Goal: Check status

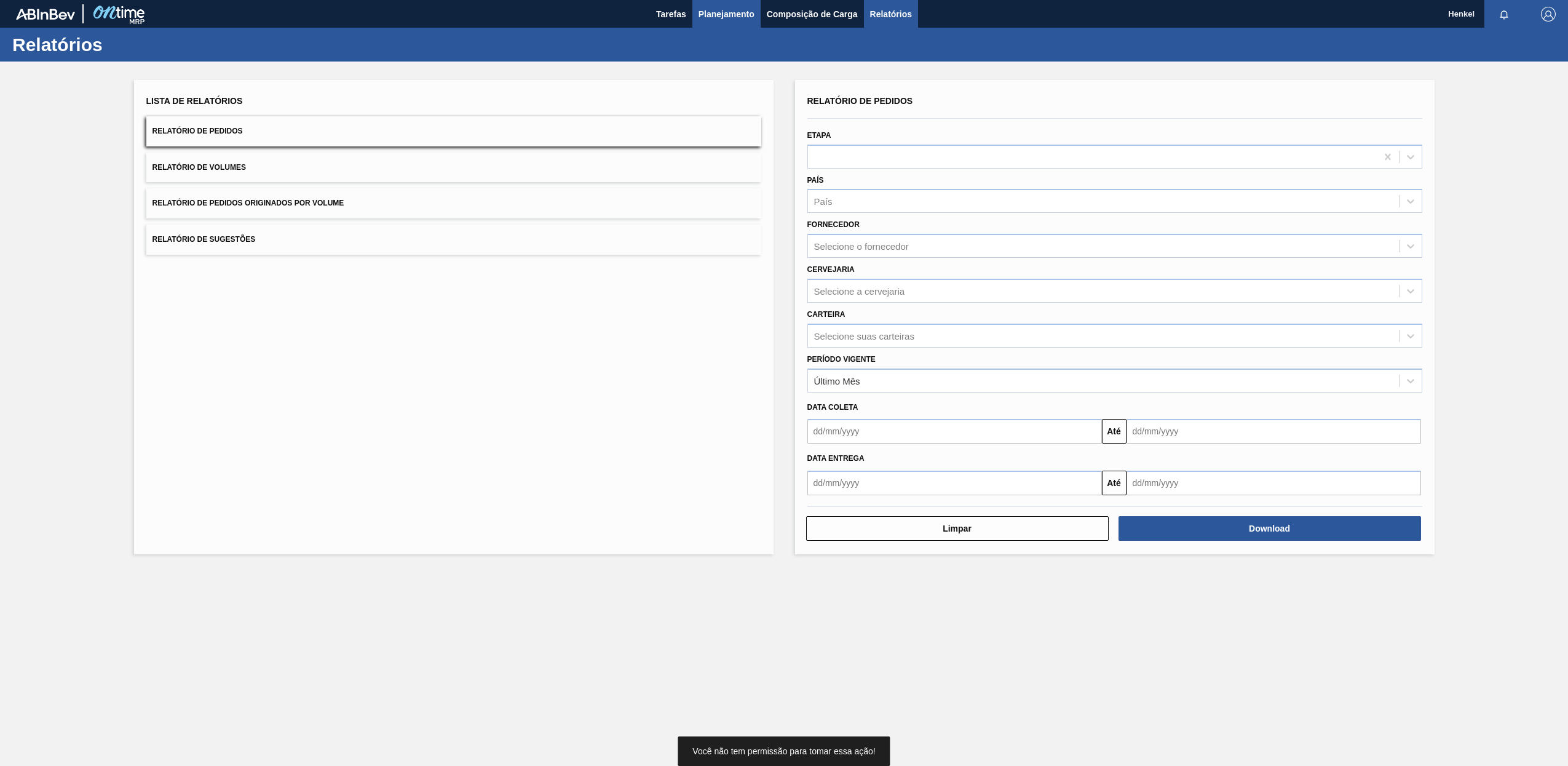
click at [724, 13] on span "Planejamento" at bounding box center [726, 14] width 56 height 15
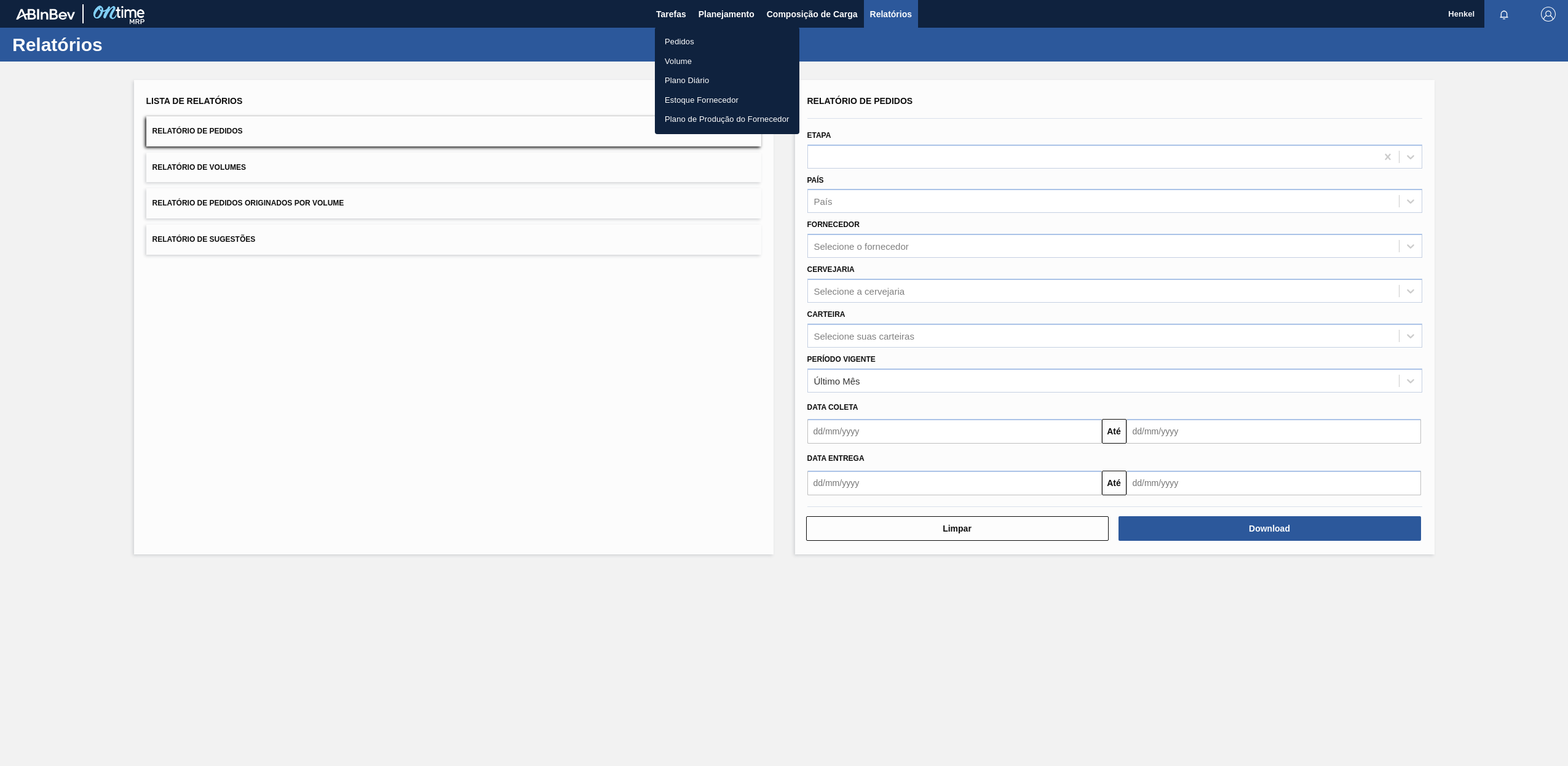
click at [669, 34] on li "Pedidos" at bounding box center [727, 41] width 144 height 19
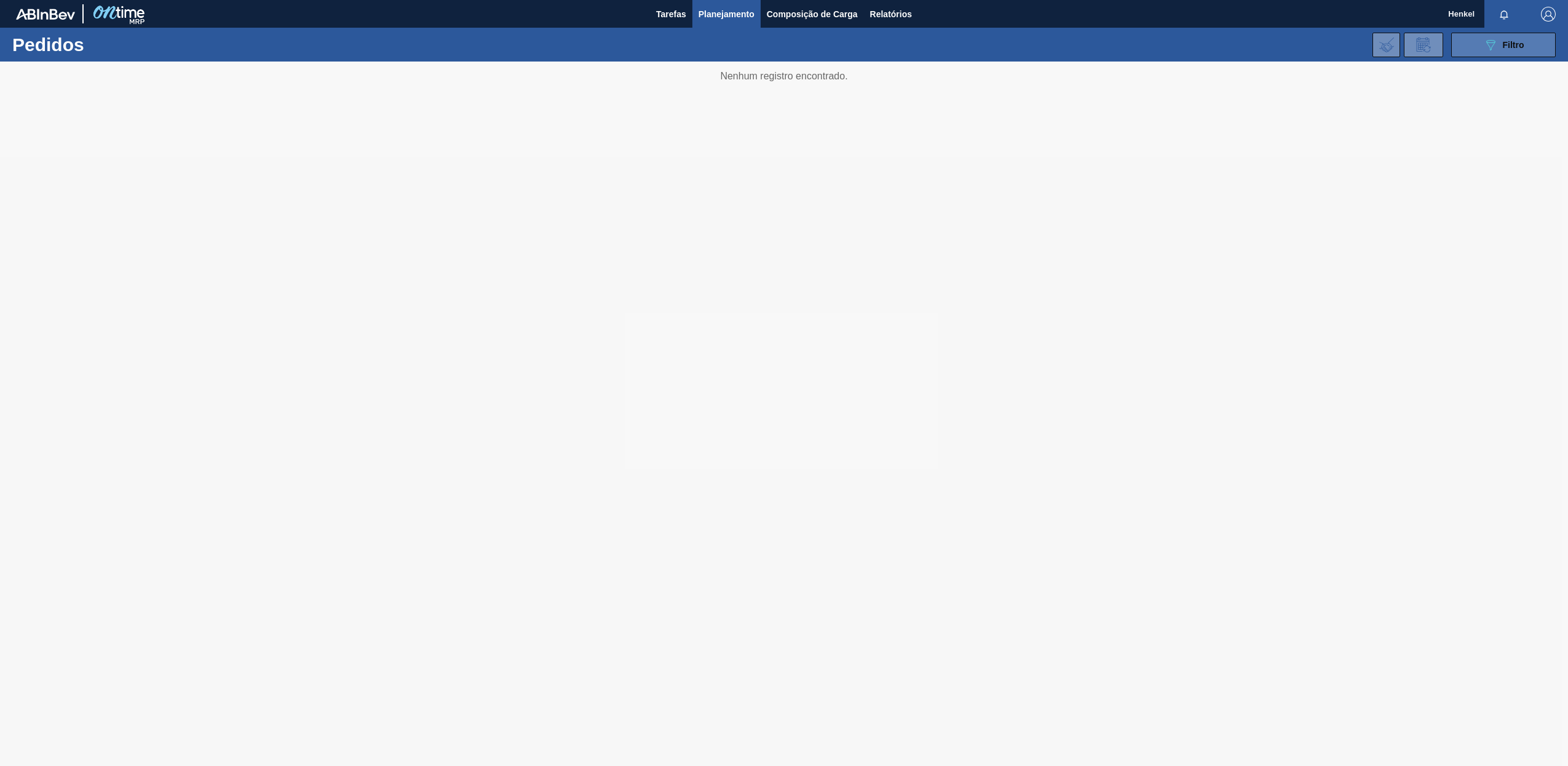
click at [1505, 44] on span "Filtro" at bounding box center [1513, 45] width 21 height 10
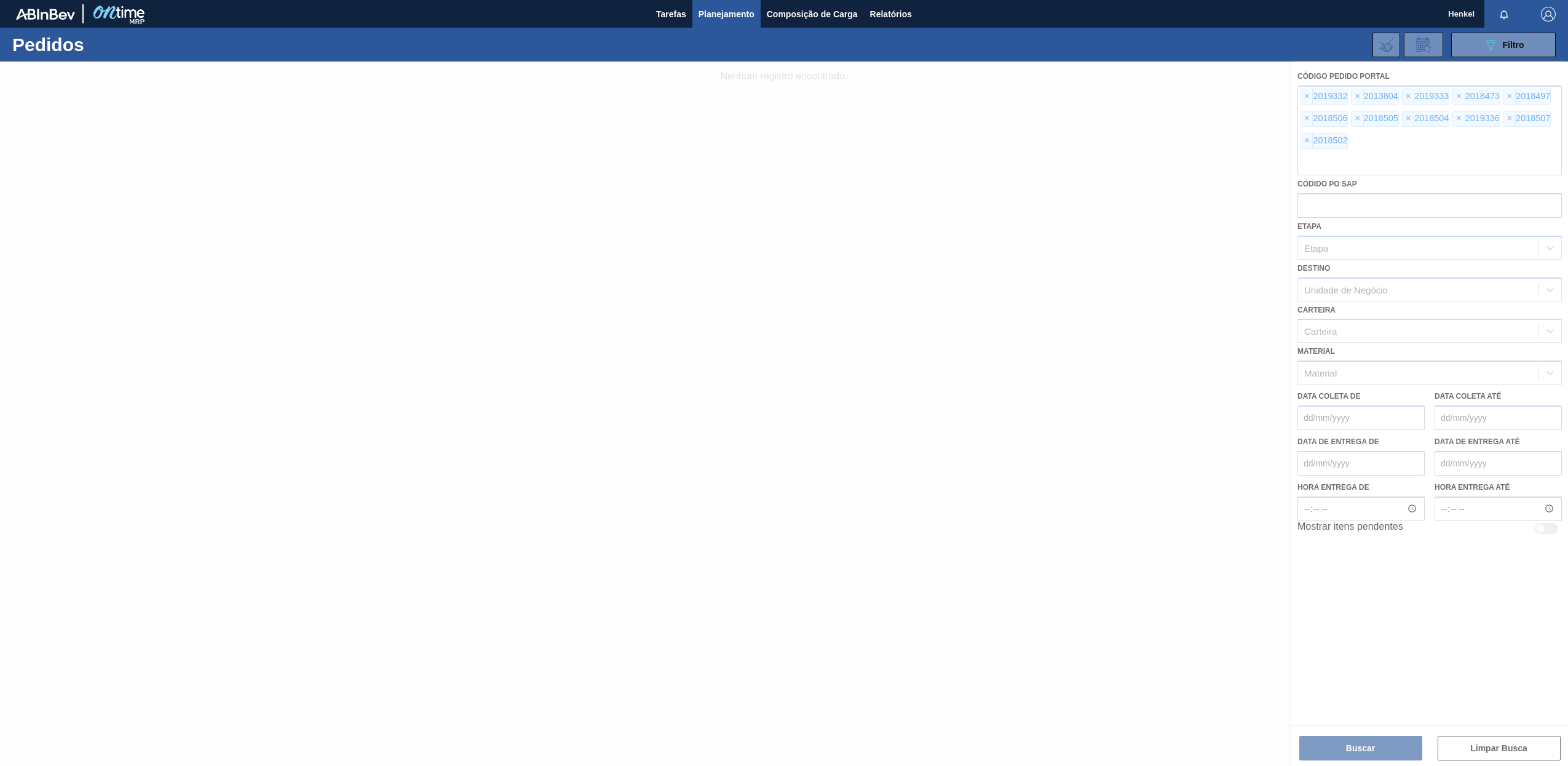
click at [1361, 148] on div at bounding box center [784, 413] width 1568 height 705
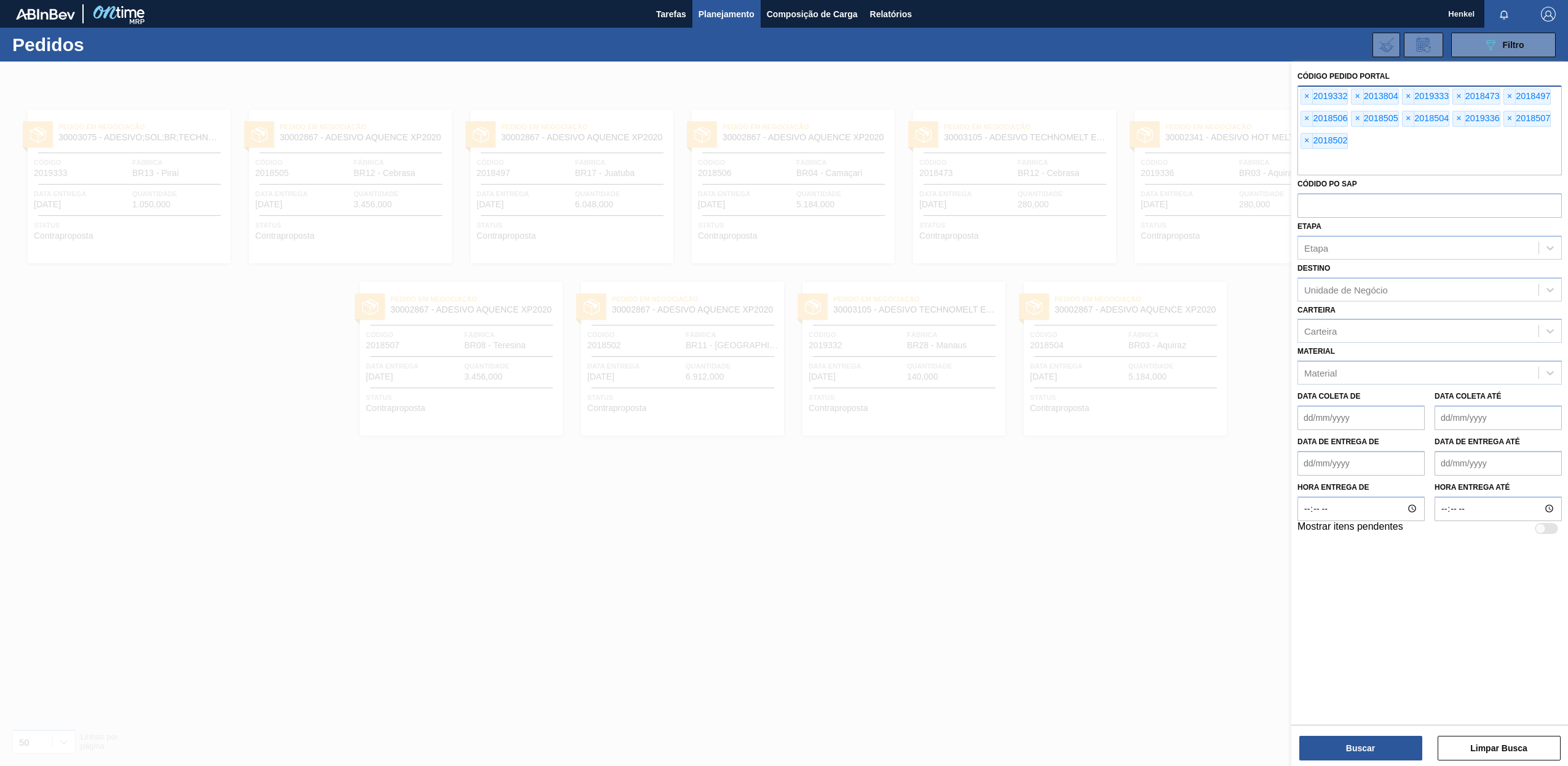
click at [1366, 141] on div "× 2019332 × 2013804 × 2019333 × 2018473 × 2018497 × 2018506 × 2018505 × 2018504…" at bounding box center [1429, 130] width 264 height 90
paste input "2013756"
type input "2013756"
click at [1362, 745] on button "Buscar" at bounding box center [1360, 748] width 123 height 25
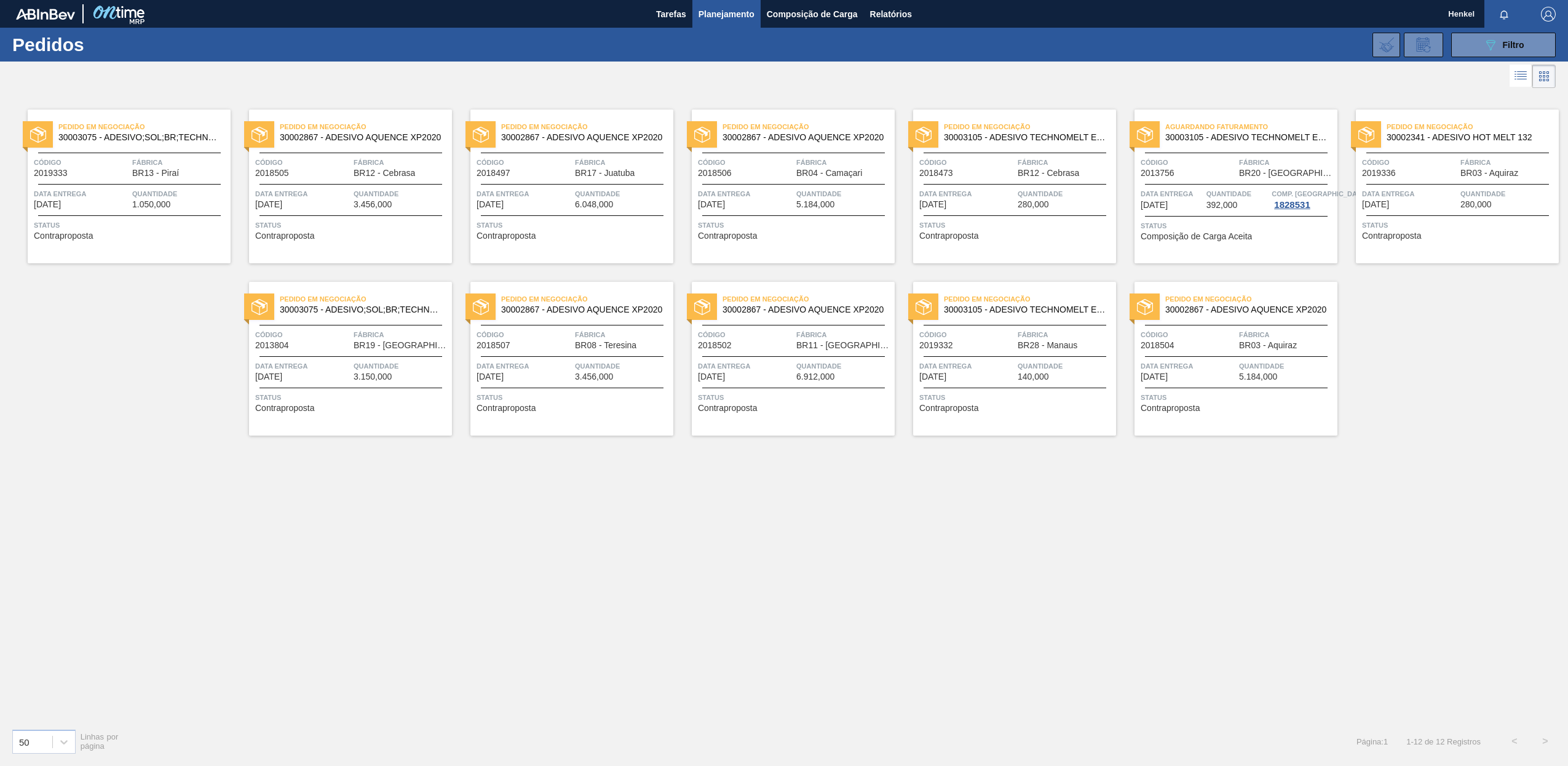
click at [1241, 221] on span "Status" at bounding box center [1237, 225] width 193 height 12
